Goal: Task Accomplishment & Management: Manage account settings

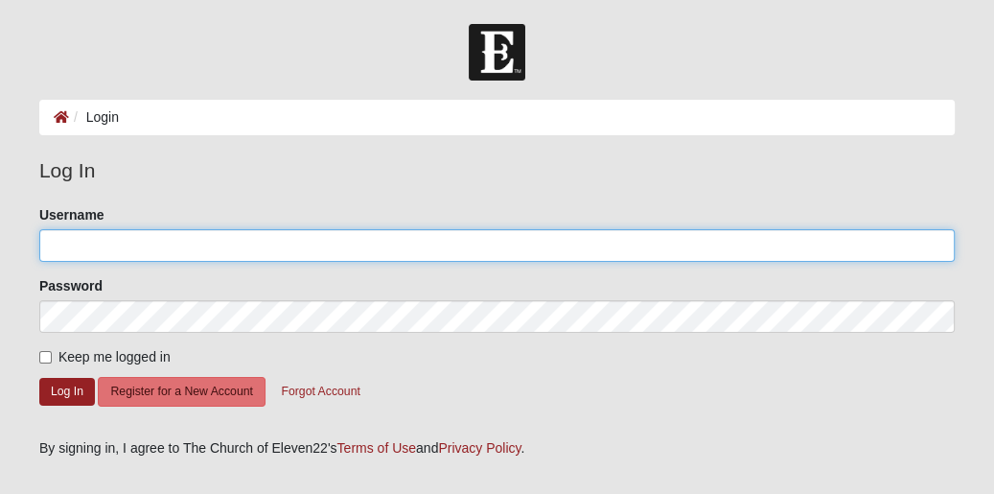
type input "vkat64"
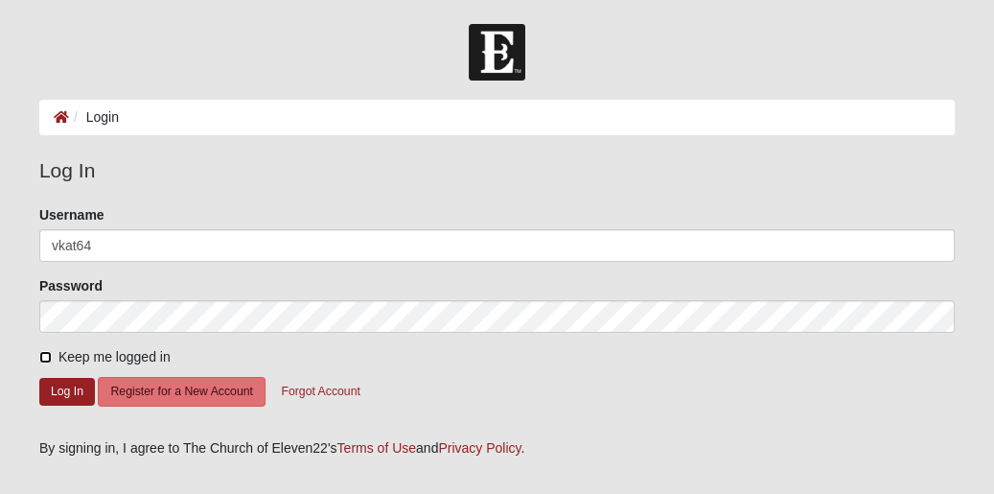
click at [49, 354] on input "Keep me logged in" at bounding box center [45, 357] width 12 height 12
checkbox input "true"
click at [58, 384] on button "Log In" at bounding box center [67, 392] width 56 height 28
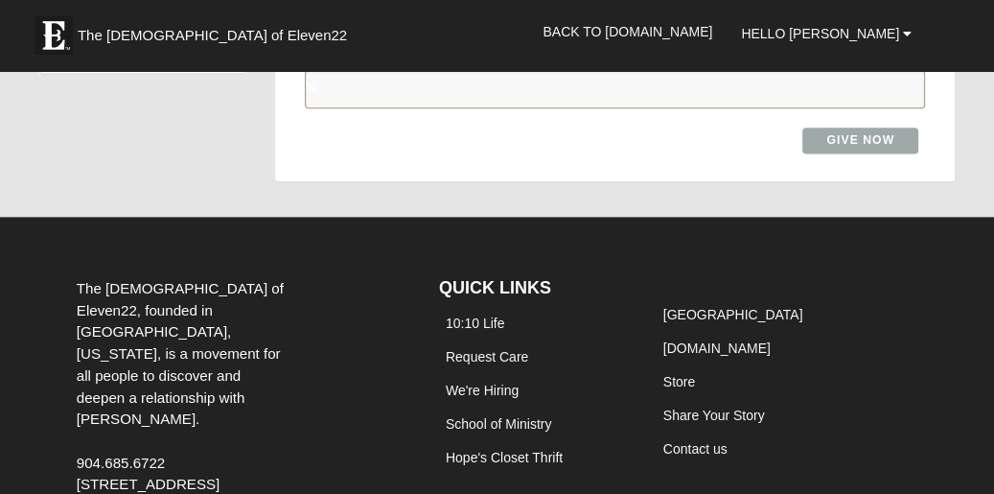
scroll to position [1712, 0]
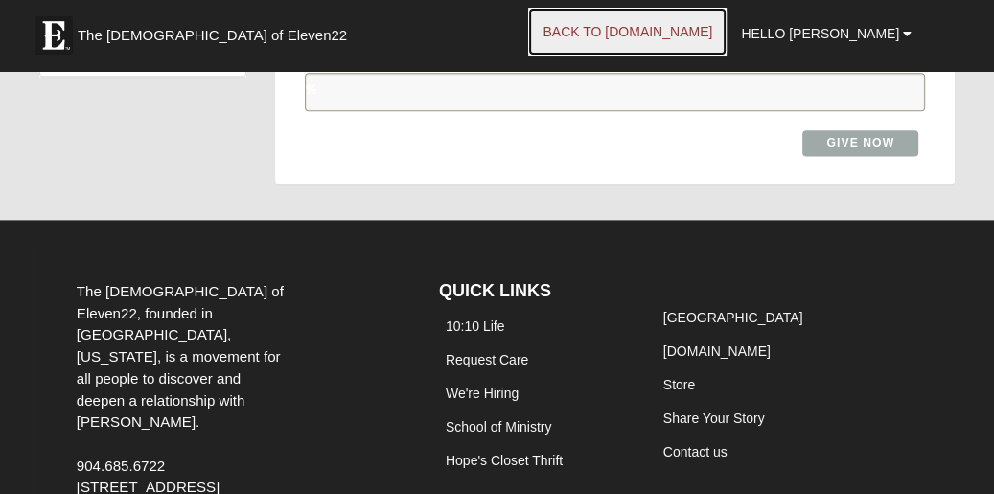
click at [706, 27] on link "Back to COE22.com" at bounding box center [627, 32] width 198 height 48
